Goal: Information Seeking & Learning: Learn about a topic

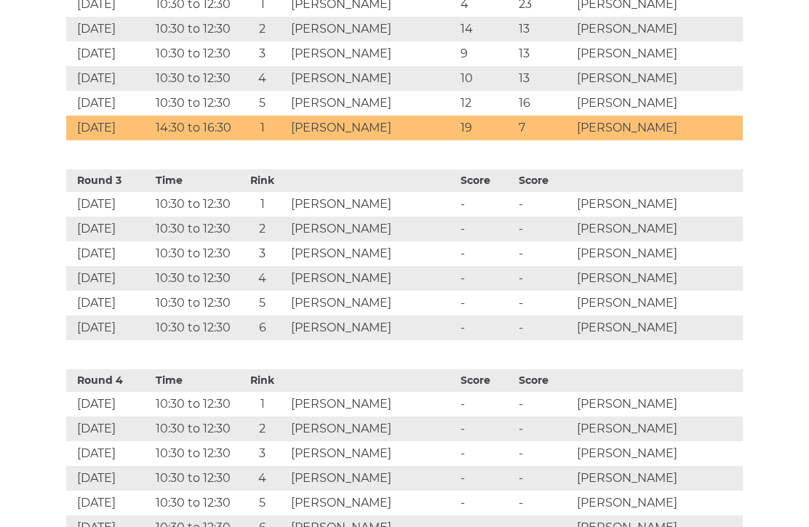
scroll to position [1014, 0]
click at [675, 316] on td "David Groombridge" at bounding box center [657, 304] width 169 height 25
click at [396, 316] on td "Peter Tomkys" at bounding box center [371, 304] width 169 height 25
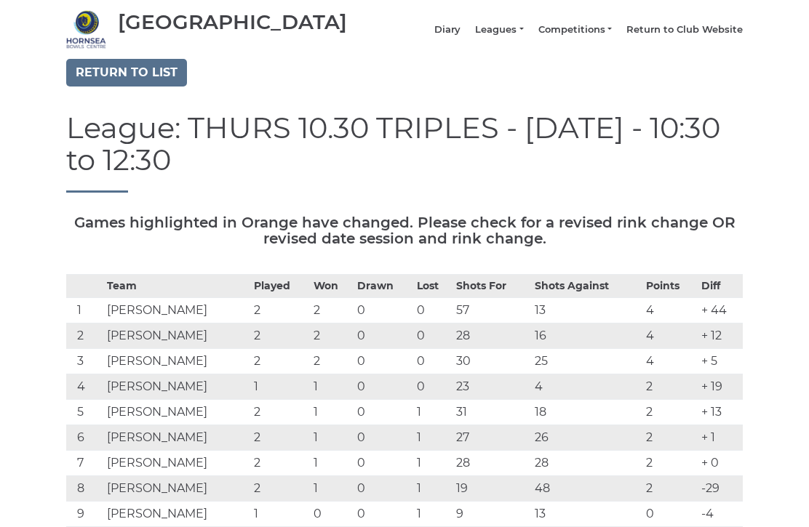
scroll to position [0, 0]
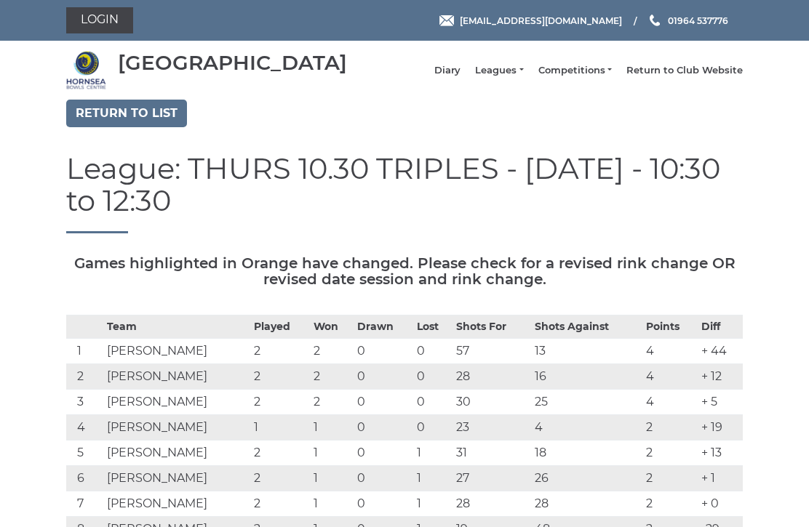
click at [582, 76] on link "Competitions" at bounding box center [574, 70] width 73 height 13
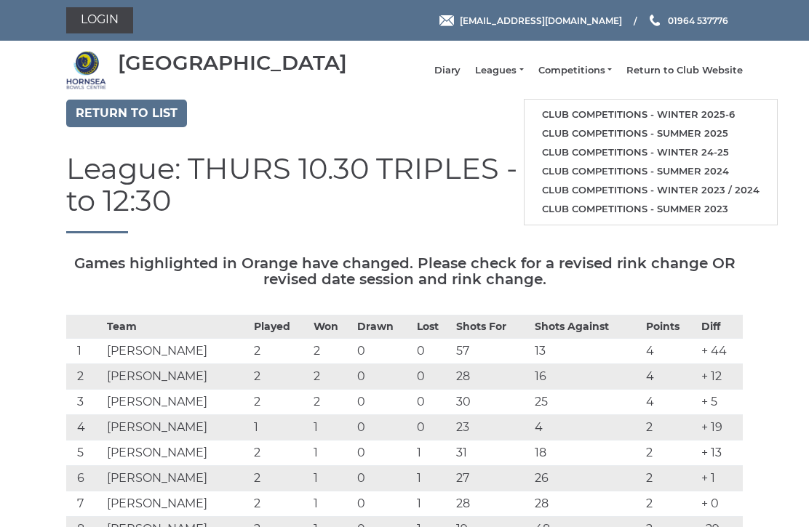
click at [606, 119] on link "Club competitions - Winter 2025-6" at bounding box center [650, 114] width 252 height 19
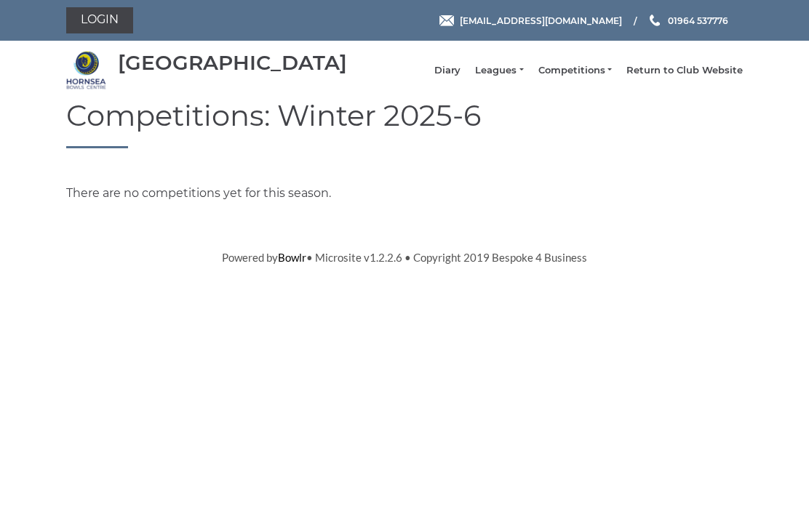
click at [519, 77] on link "Leagues" at bounding box center [499, 70] width 48 height 13
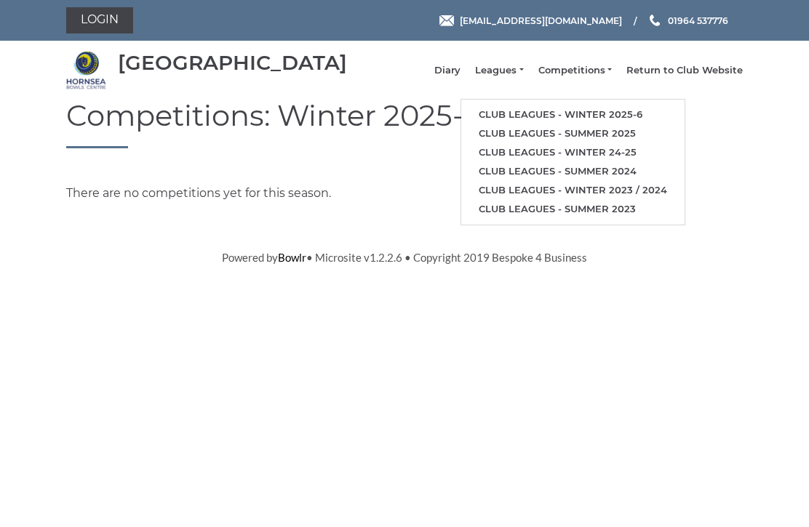
click at [558, 116] on link "Club leagues - Winter 2025-6" at bounding box center [572, 114] width 223 height 19
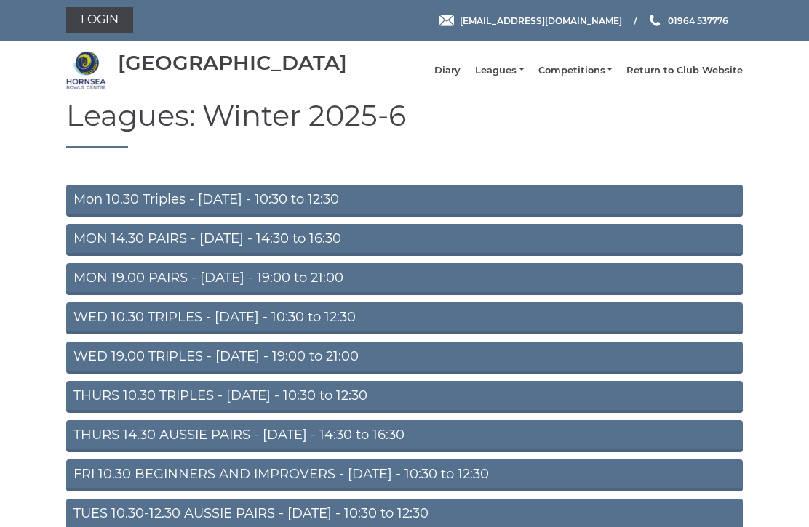
click at [228, 484] on link "FRI 10.30 BEGINNERS AND IMPROVERS - Friday - 10:30 to 12:30" at bounding box center [404, 476] width 676 height 32
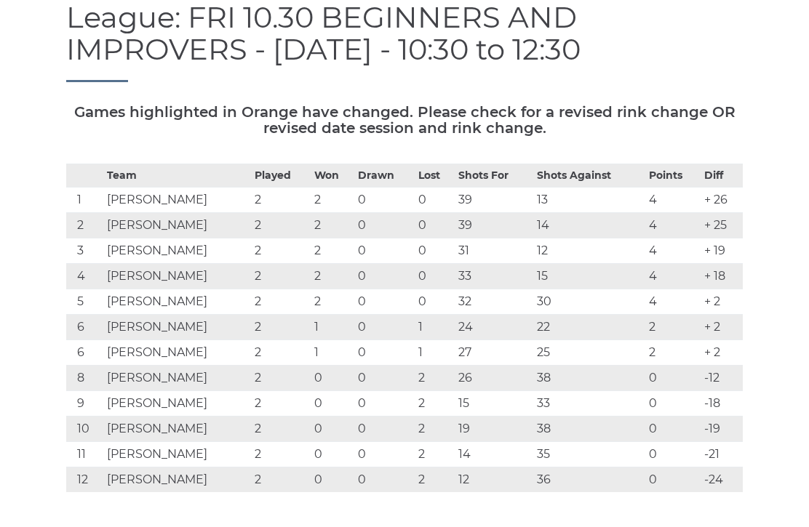
scroll to position [143, 0]
